Goal: Complete application form

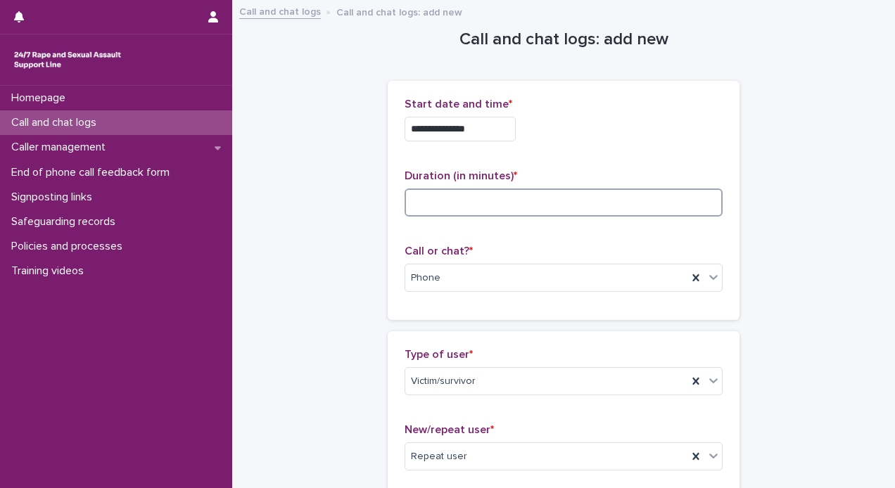
click at [499, 200] on input at bounding box center [563, 203] width 318 height 28
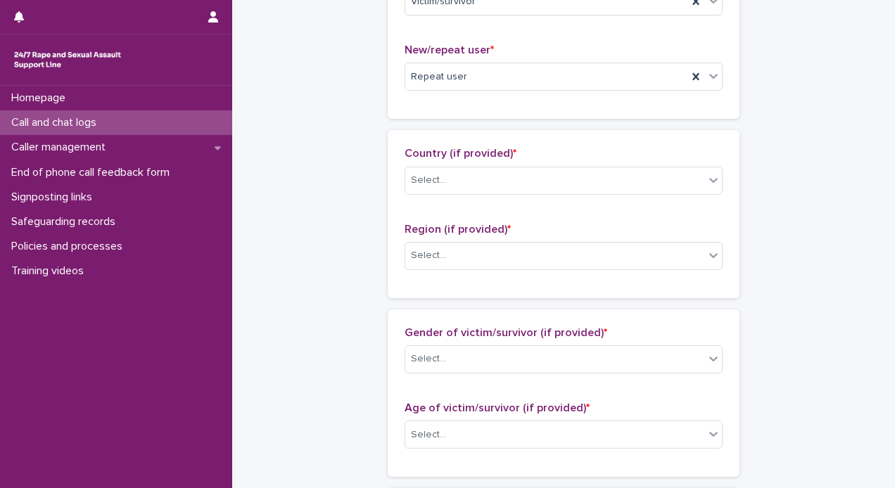
scroll to position [378, 0]
type input "**"
click at [606, 191] on div "Select..." at bounding box center [554, 182] width 299 height 23
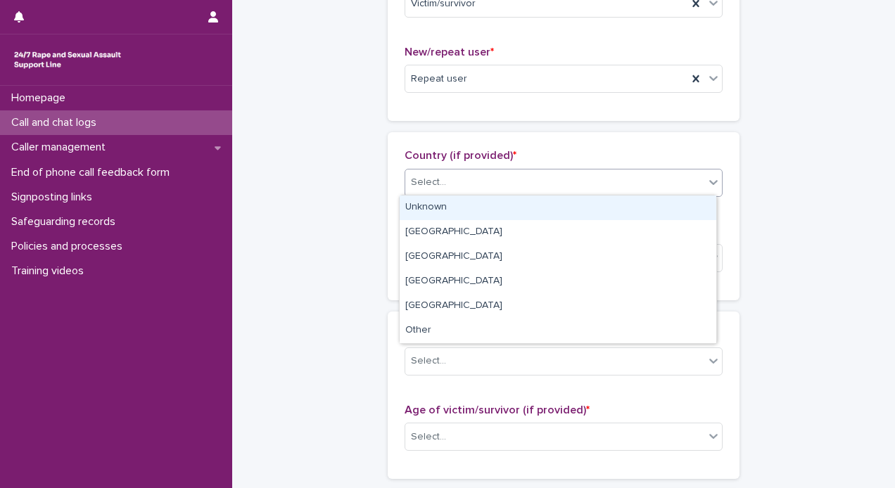
click at [518, 206] on div "Unknown" at bounding box center [558, 208] width 317 height 25
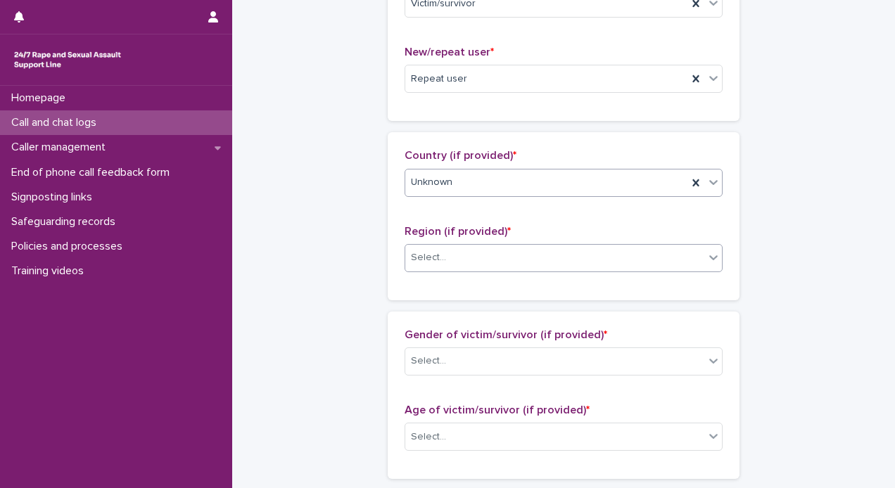
click at [457, 255] on div "Select..." at bounding box center [554, 257] width 299 height 23
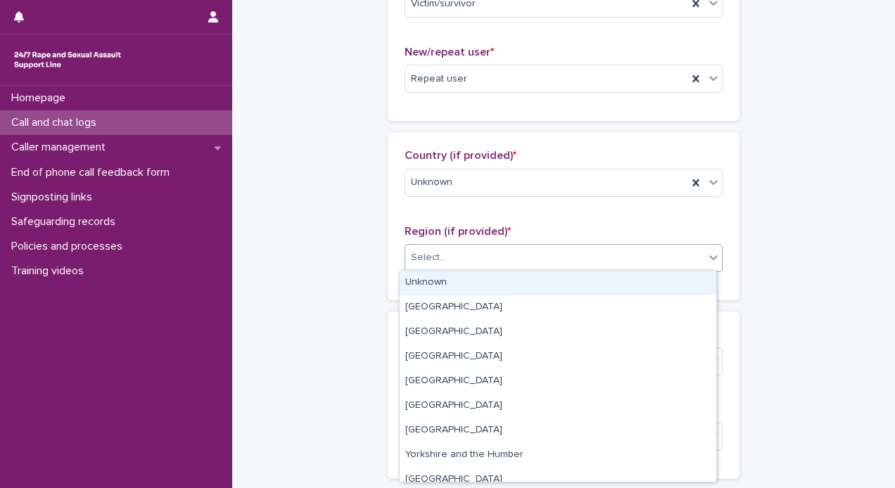
click at [435, 288] on div "Unknown" at bounding box center [558, 283] width 317 height 25
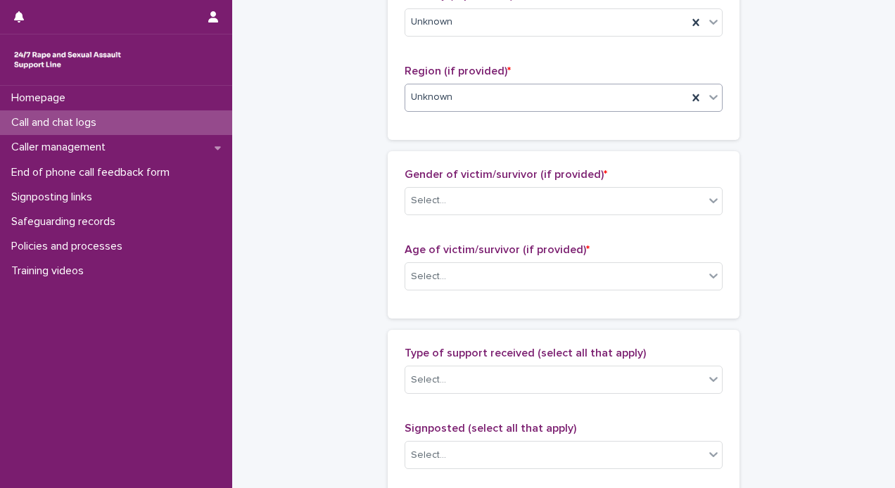
scroll to position [613, 0]
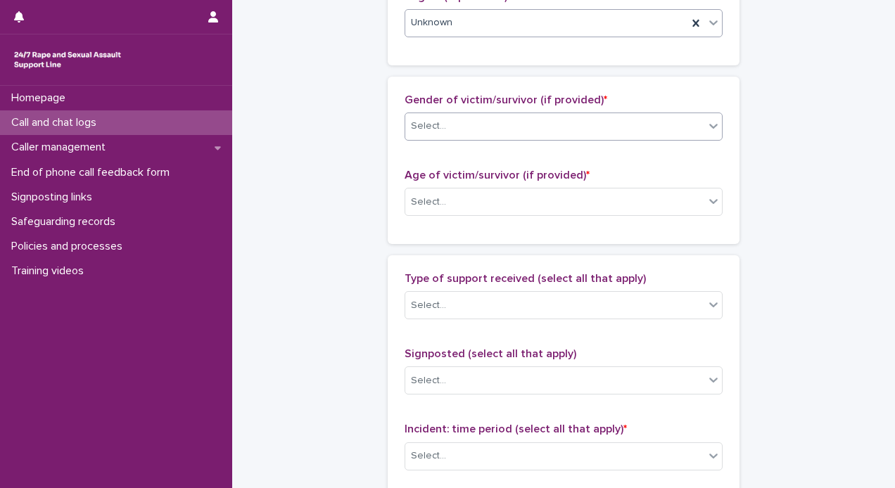
click at [620, 115] on div "Select..." at bounding box center [554, 126] width 299 height 23
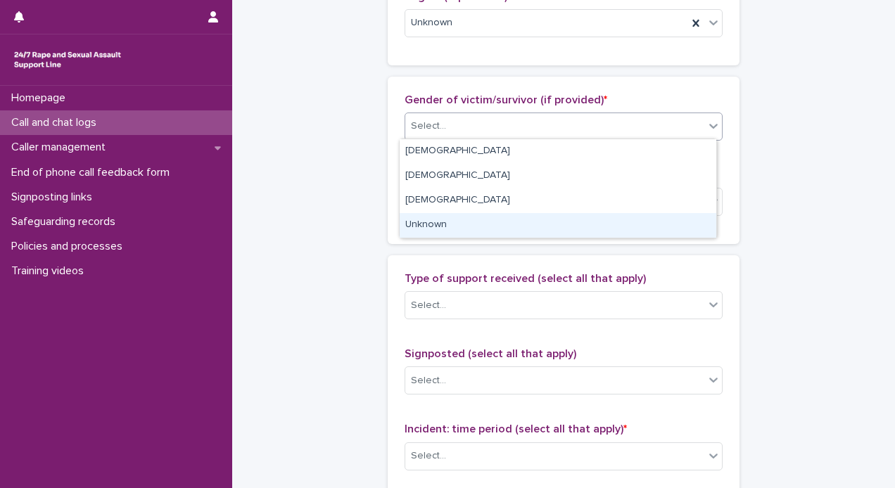
click at [473, 216] on div "Unknown" at bounding box center [558, 225] width 317 height 25
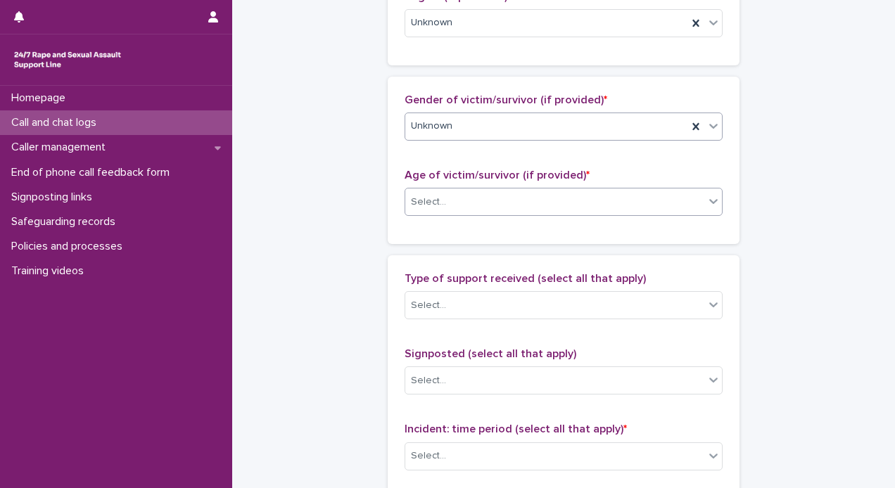
click at [468, 210] on div "Select..." at bounding box center [554, 202] width 299 height 23
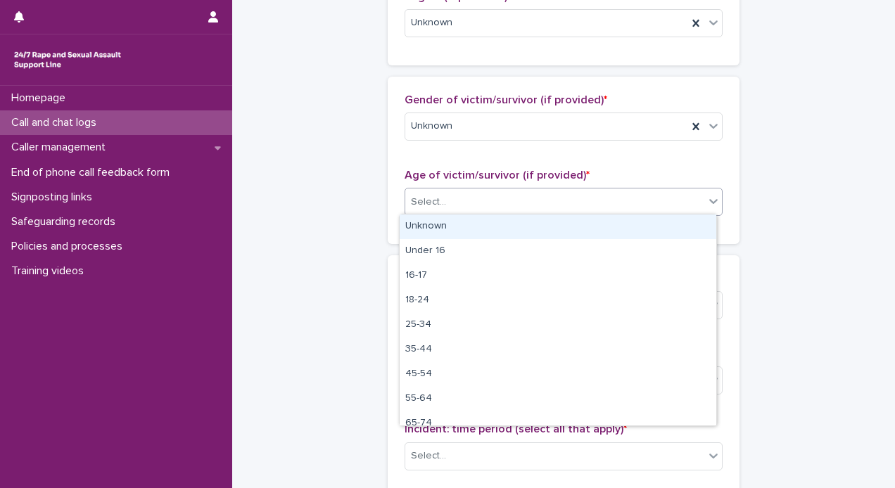
click at [440, 221] on div "Unknown" at bounding box center [558, 227] width 317 height 25
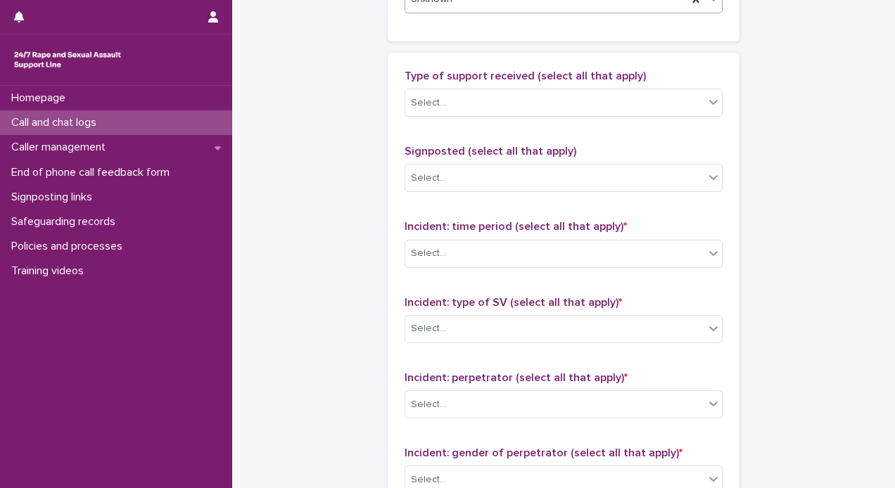
scroll to position [853, 0]
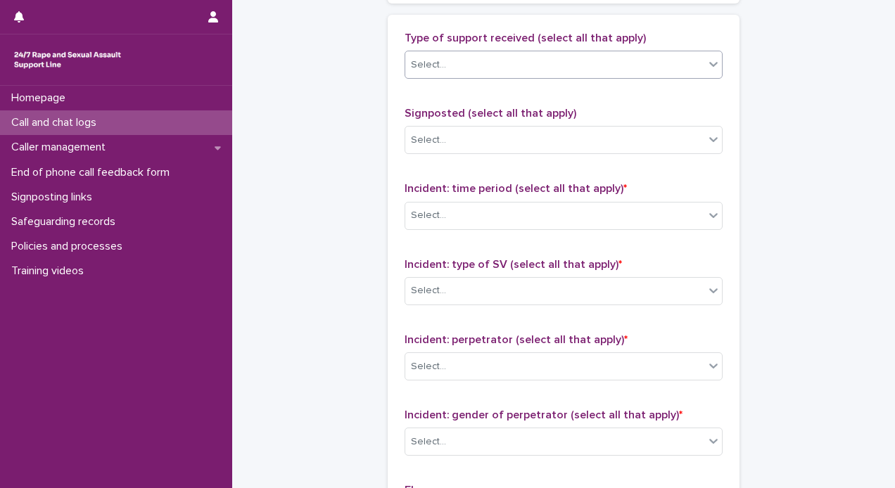
click at [640, 58] on div "Select..." at bounding box center [554, 64] width 299 height 23
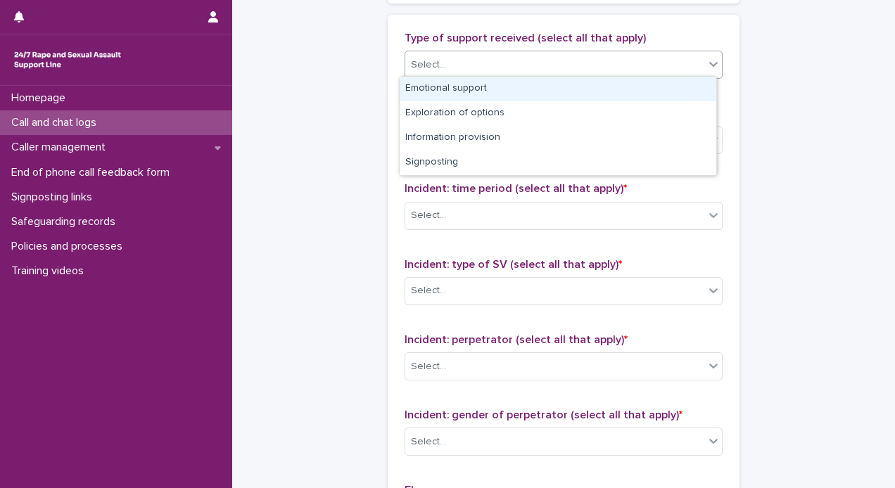
click at [461, 96] on div "Emotional support" at bounding box center [558, 89] width 317 height 25
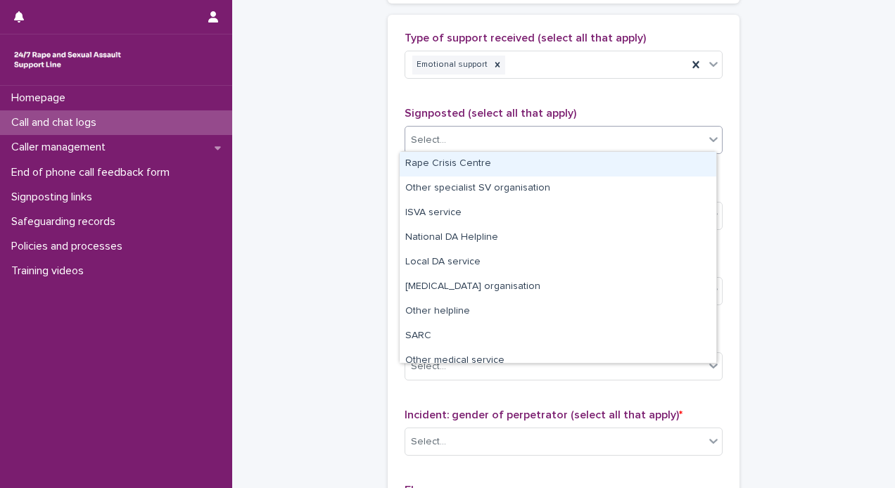
click at [648, 139] on div "Select..." at bounding box center [554, 140] width 299 height 23
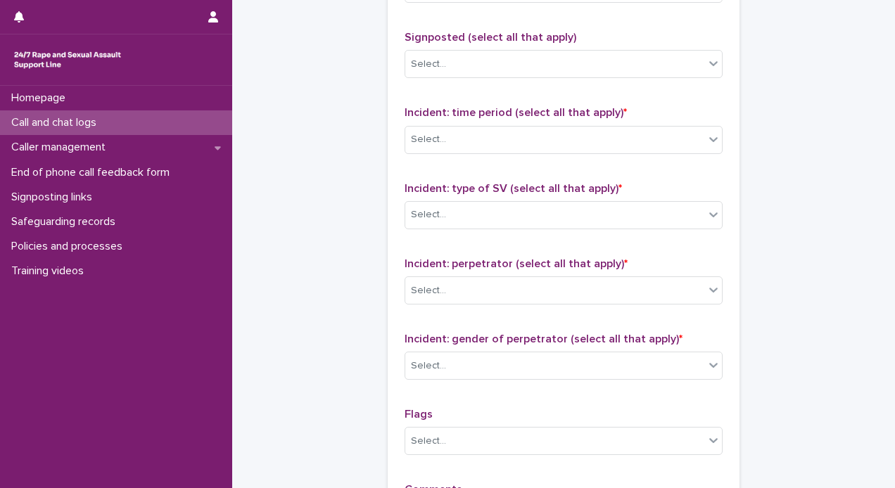
scroll to position [954, 0]
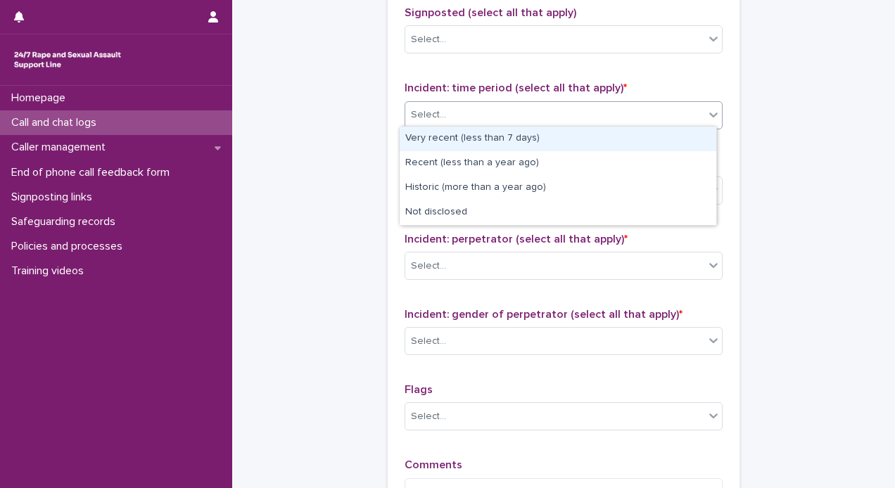
click at [661, 107] on div "Select..." at bounding box center [554, 114] width 299 height 23
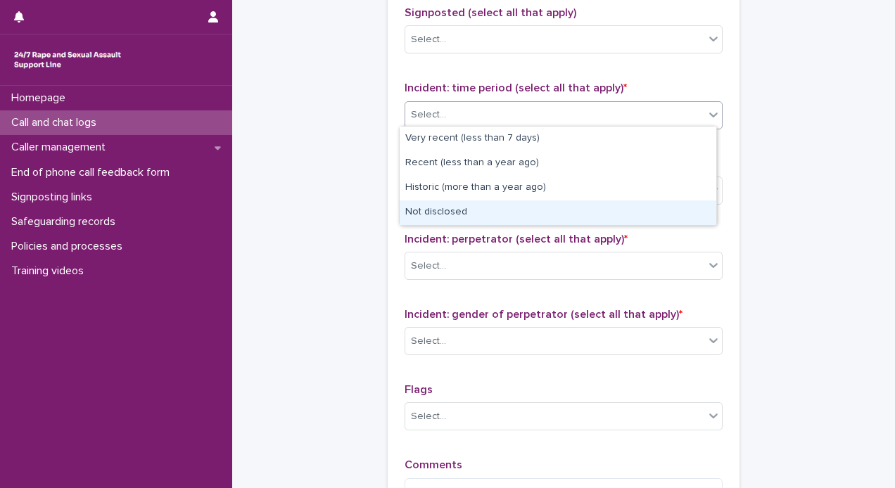
click at [526, 206] on div "Not disclosed" at bounding box center [558, 212] width 317 height 25
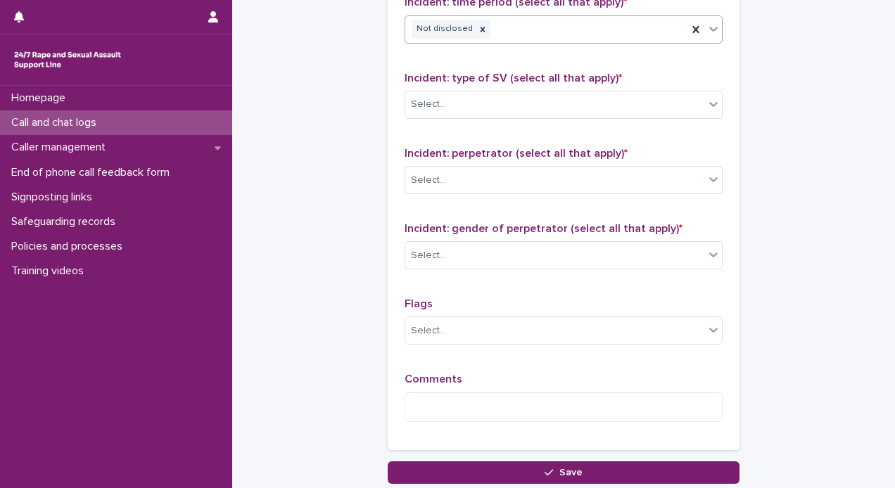
scroll to position [1070, 0]
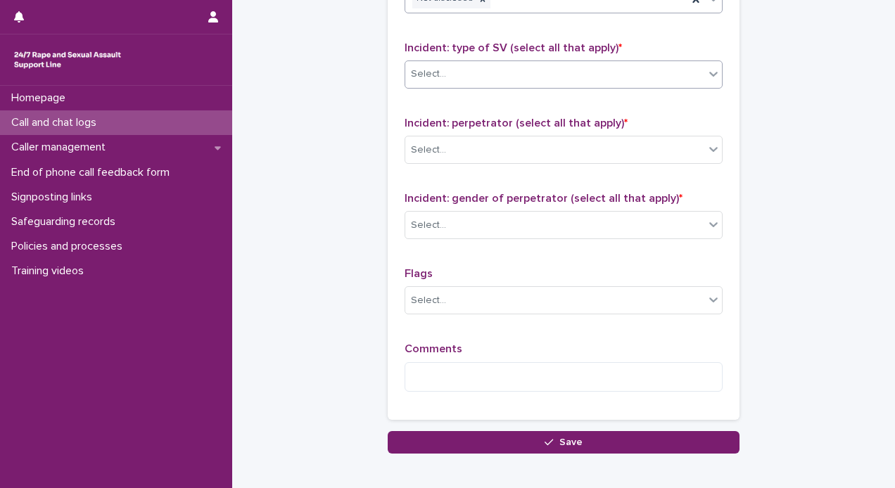
click at [698, 68] on div "Select..." at bounding box center [554, 74] width 299 height 23
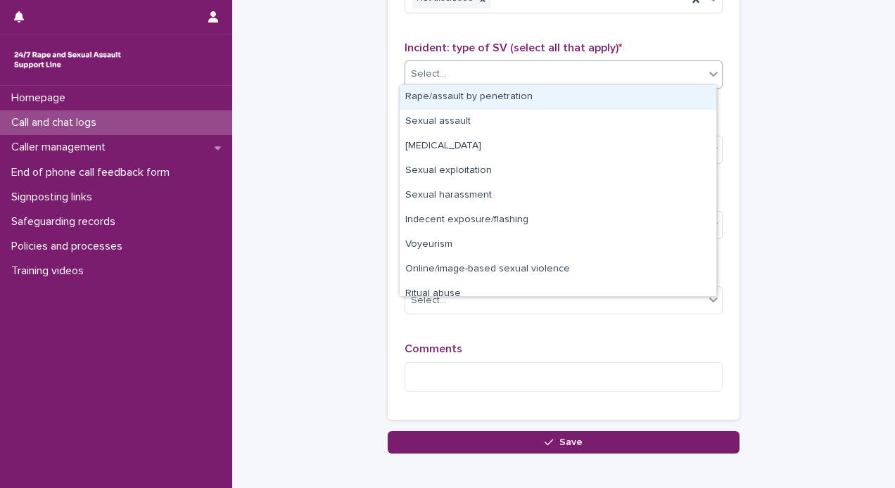
scroll to position [35, 0]
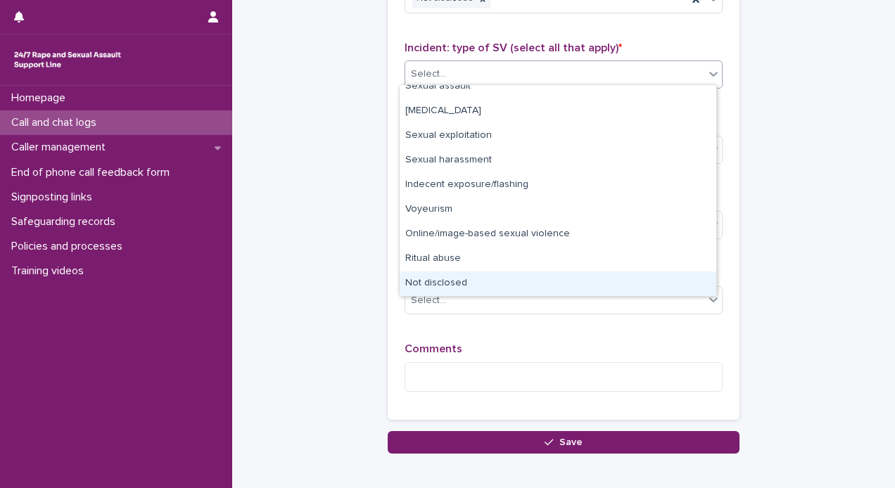
click at [502, 281] on div "Not disclosed" at bounding box center [558, 284] width 317 height 25
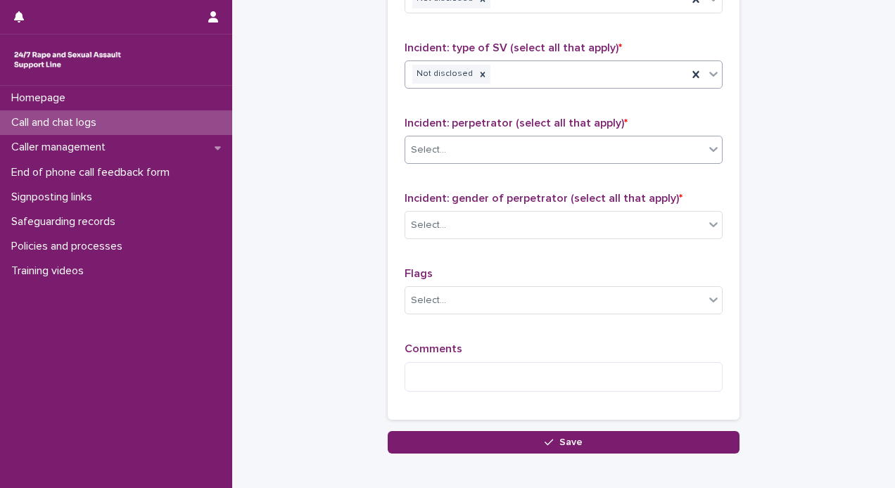
click at [537, 136] on div "Select..." at bounding box center [563, 150] width 318 height 28
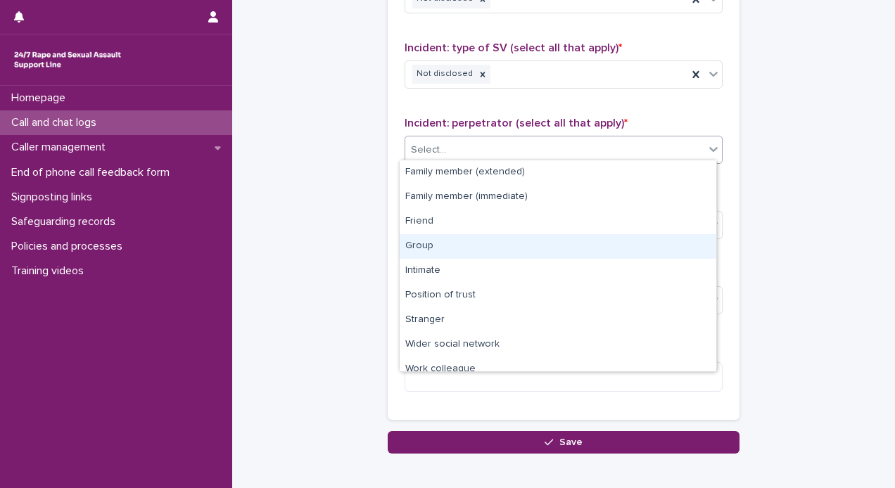
scroll to position [59, 0]
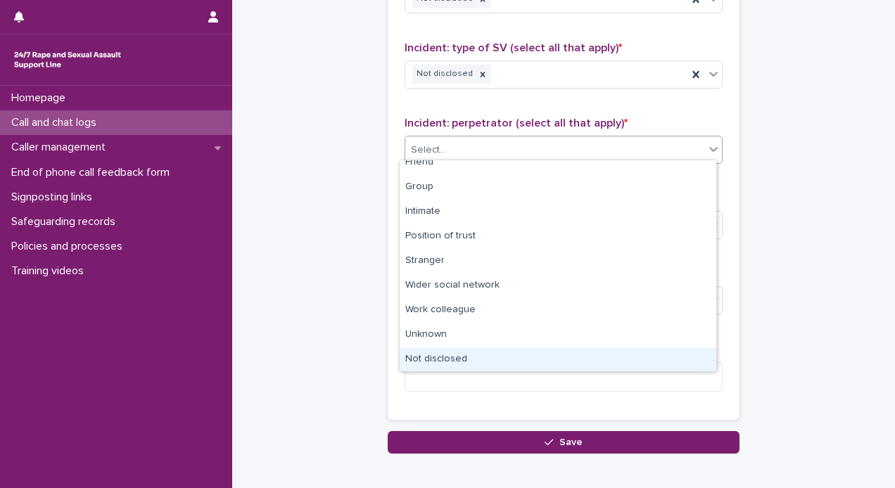
click at [623, 357] on div "Not disclosed" at bounding box center [558, 359] width 317 height 25
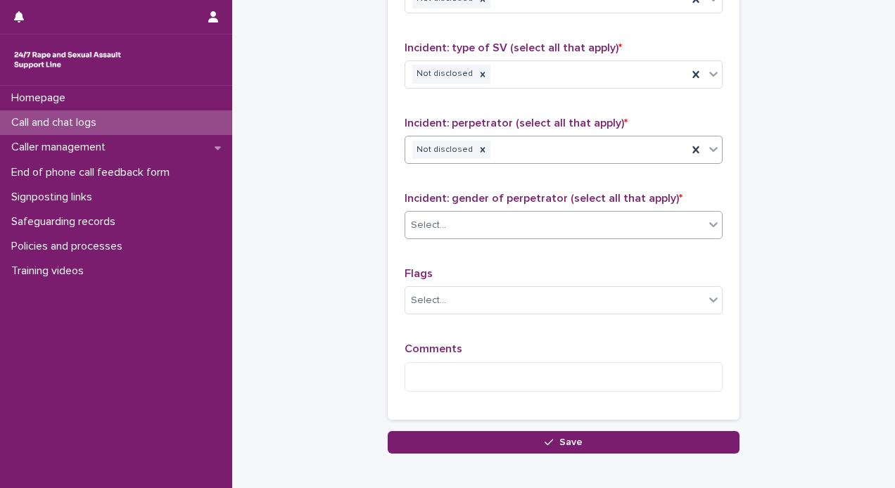
click at [570, 229] on div "Select..." at bounding box center [554, 225] width 299 height 23
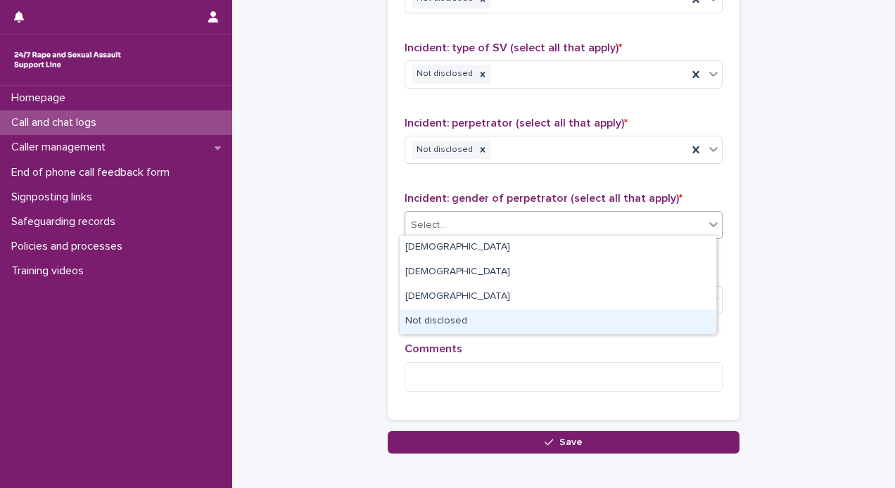
click at [490, 322] on div "Not disclosed" at bounding box center [558, 322] width 317 height 25
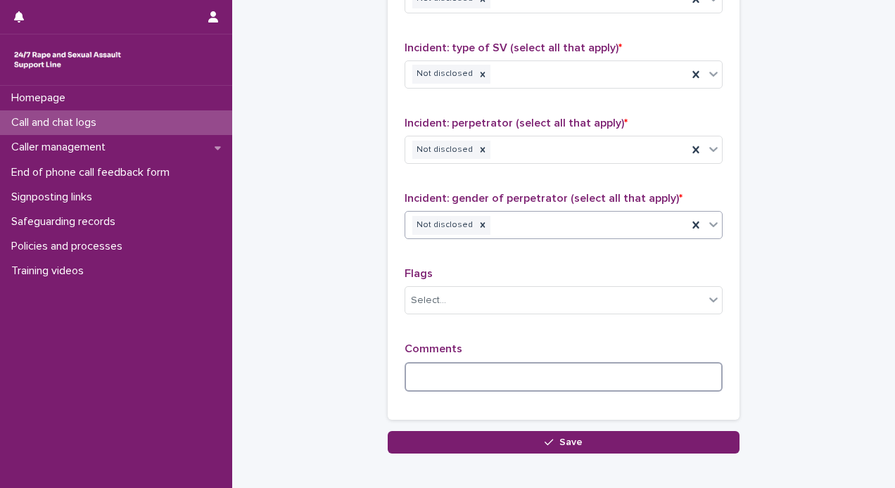
click at [433, 367] on textarea at bounding box center [563, 377] width 318 height 30
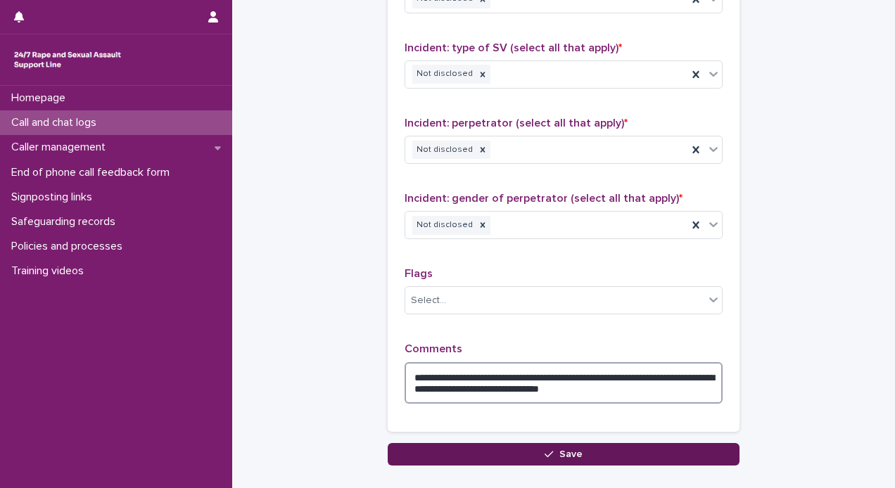
type textarea "**********"
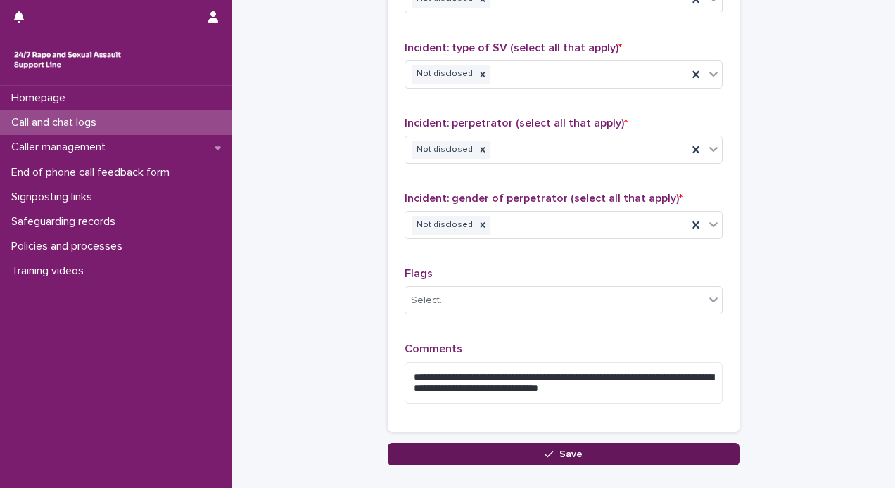
click at [461, 446] on button "Save" at bounding box center [564, 454] width 352 height 23
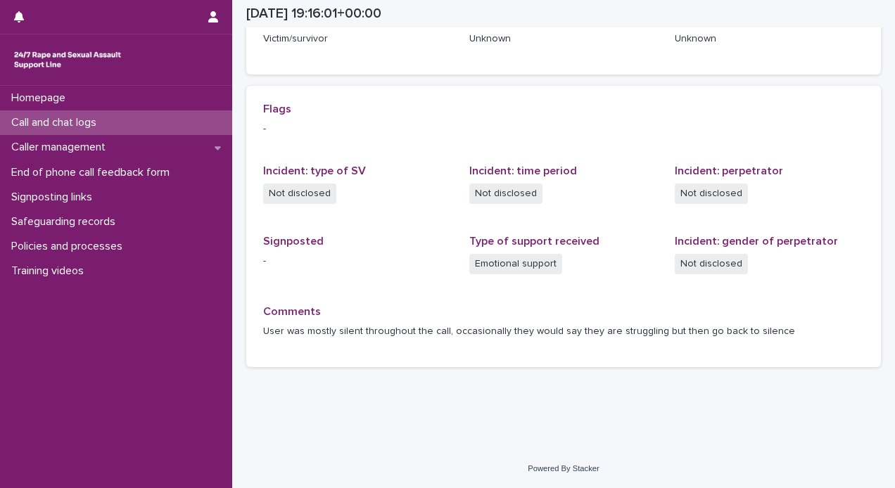
scroll to position [259, 0]
